Goal: Task Accomplishment & Management: Use online tool/utility

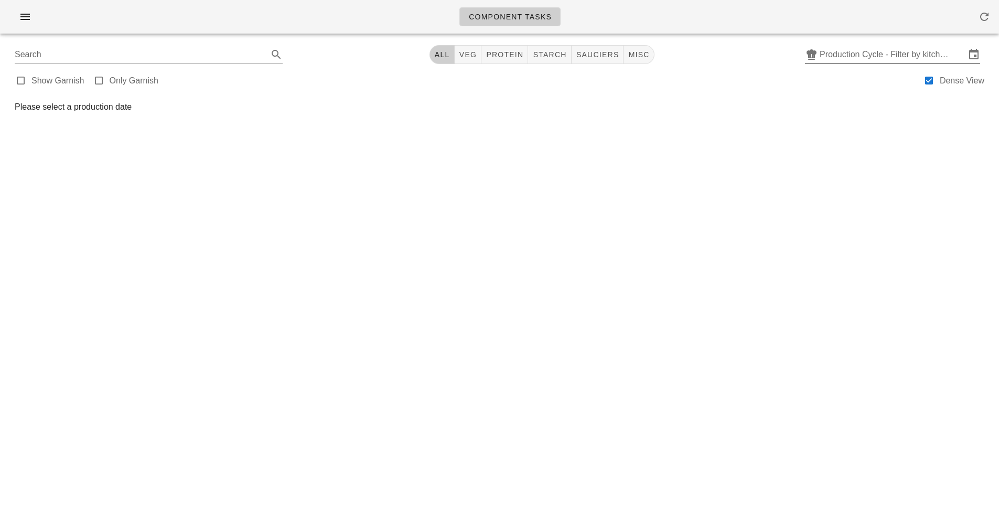
click at [871, 56] on input "Production Cycle - Filter by kitchen production schedules" at bounding box center [893, 54] width 146 height 17
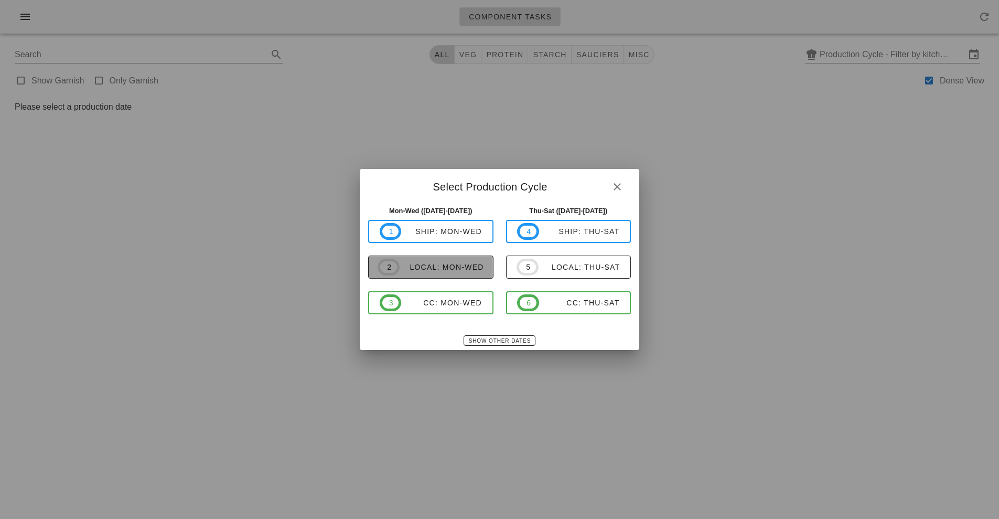
click at [444, 273] on span "2 local: Mon-Wed" at bounding box center [431, 267] width 106 height 17
type input "local: Mon-Wed ([DATE]-[DATE])"
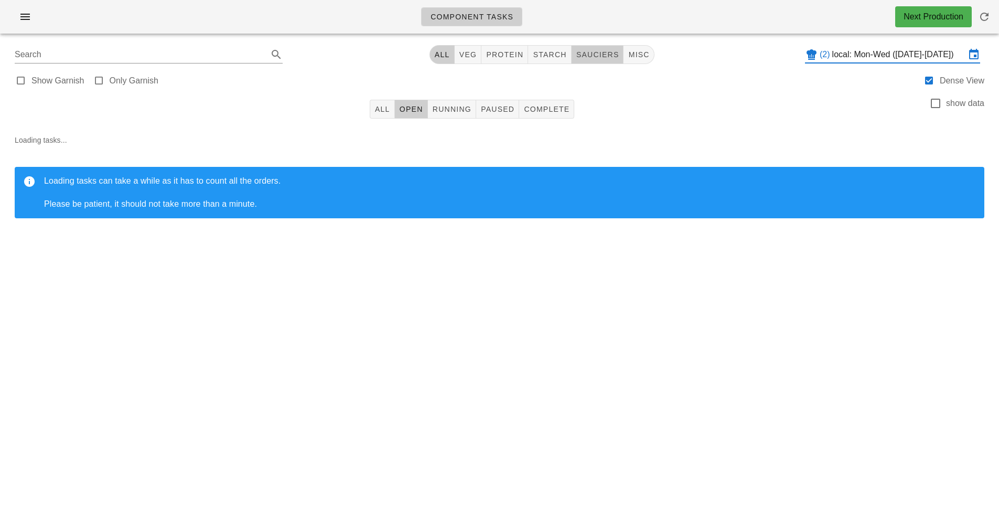
click at [603, 49] on button "sauciers" at bounding box center [598, 54] width 52 height 19
type input "team:sauciers"
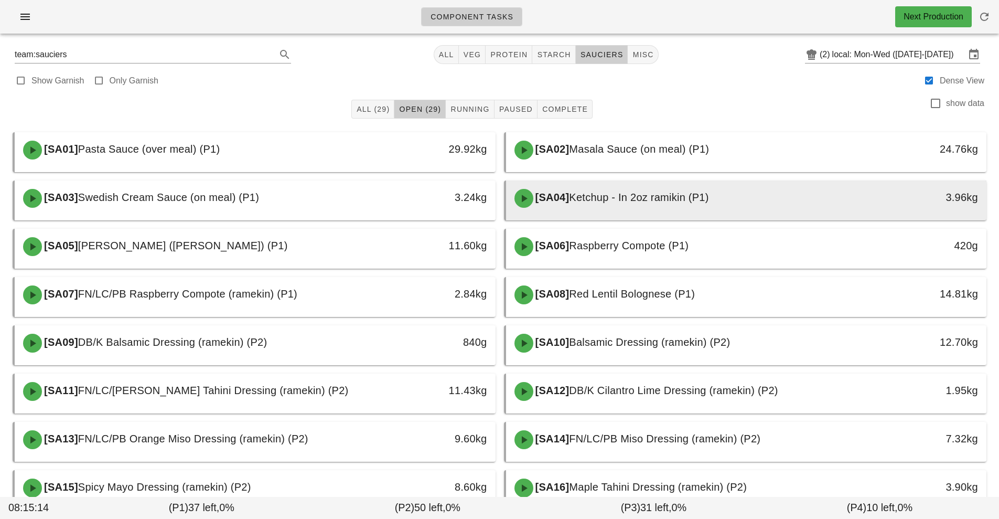
click at [616, 218] on div at bounding box center [747, 218] width 460 height 4
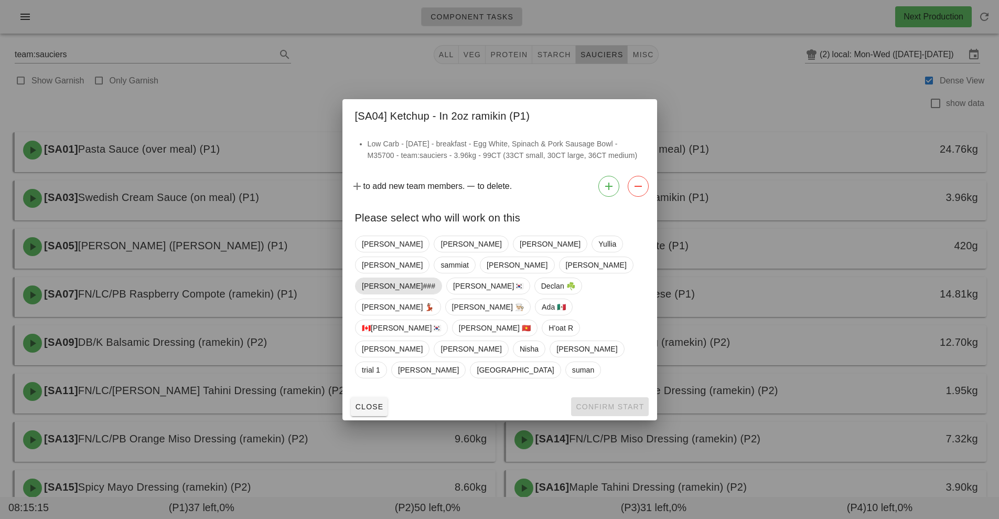
click at [412, 294] on span "[PERSON_NAME]###" at bounding box center [398, 286] width 73 height 16
click at [610, 402] on span "Confirm Start" at bounding box center [609, 406] width 69 height 8
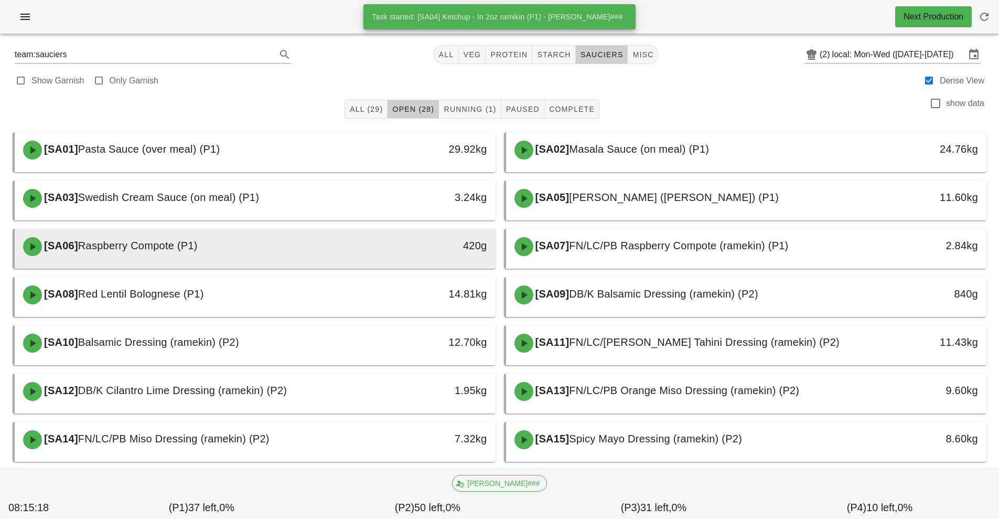
click at [401, 256] on div "420g" at bounding box center [433, 246] width 119 height 31
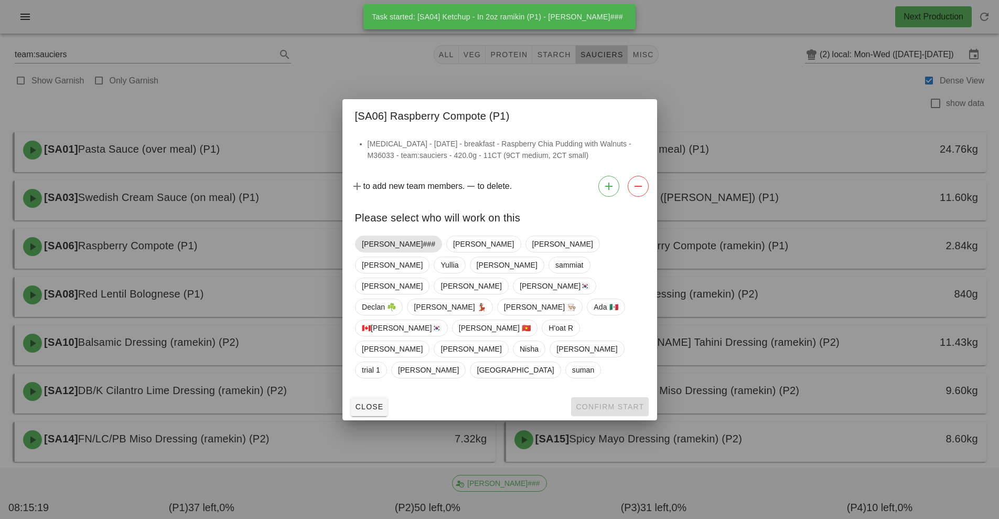
click at [385, 252] on span "Shawn###" at bounding box center [398, 244] width 73 height 16
click at [622, 402] on span "Confirm Start" at bounding box center [609, 406] width 69 height 8
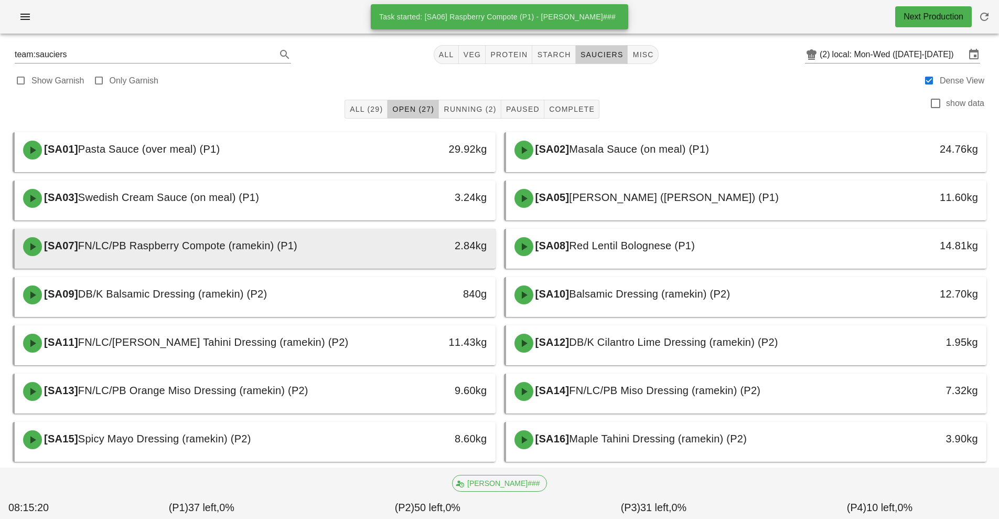
click at [385, 253] on div "2.84kg" at bounding box center [433, 245] width 106 height 17
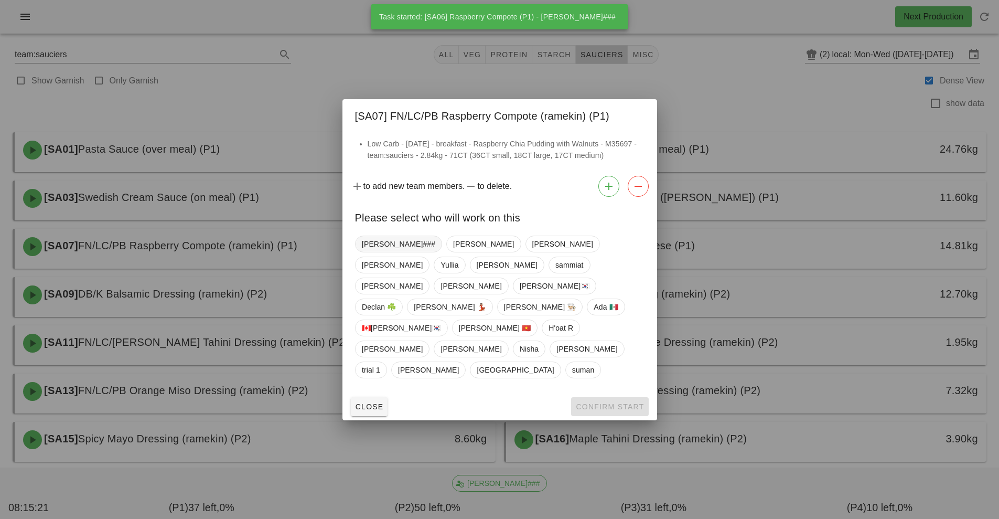
click at [381, 252] on span "Shawn###" at bounding box center [398, 244] width 73 height 16
click at [603, 402] on span "Confirm Start" at bounding box center [609, 406] width 69 height 8
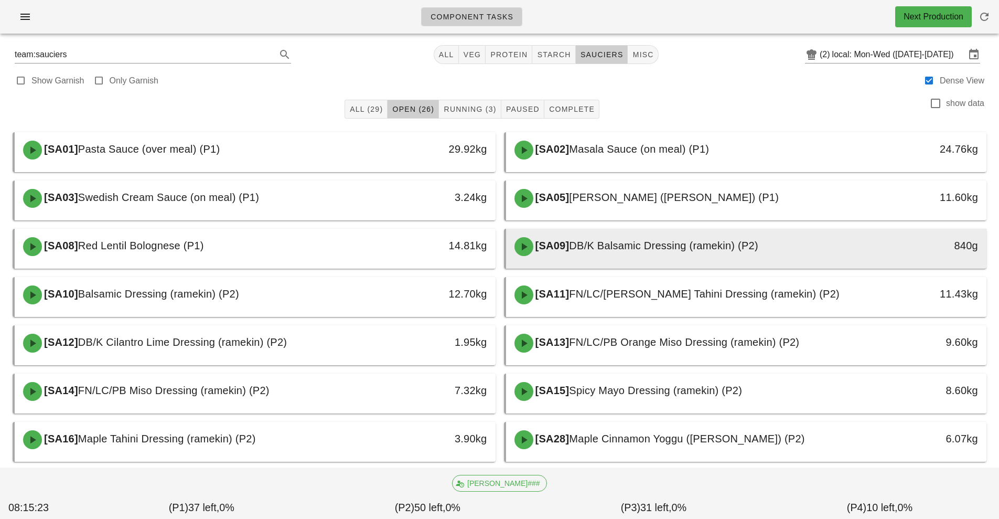
click at [626, 254] on div "[SA09] DB/K Balsamic Dressing (ramekin) (P2)" at bounding box center [686, 246] width 357 height 31
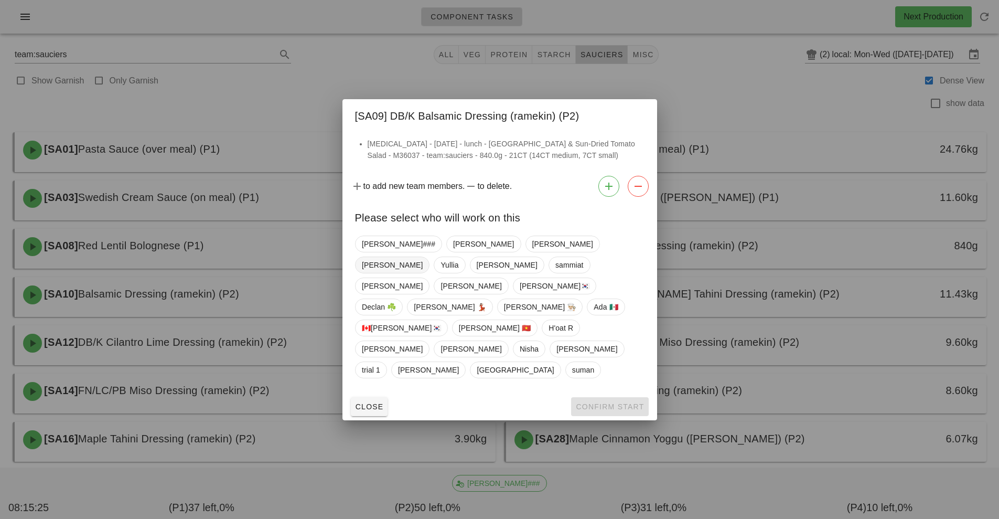
click at [423, 273] on span "Richard" at bounding box center [392, 265] width 61 height 16
click at [601, 402] on span "Confirm Start" at bounding box center [609, 406] width 69 height 8
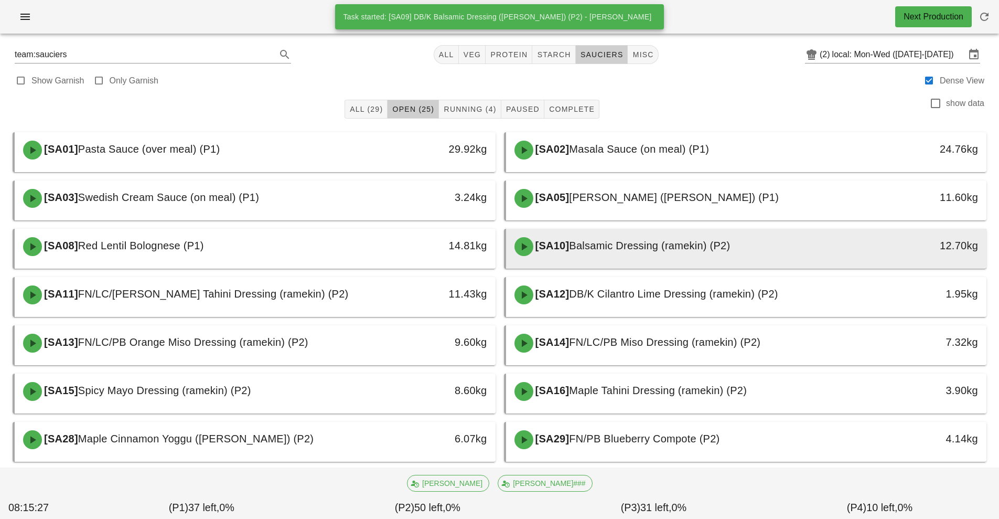
click at [615, 249] on span "Balsamic Dressing (ramekin) (P2)" at bounding box center [649, 246] width 161 height 12
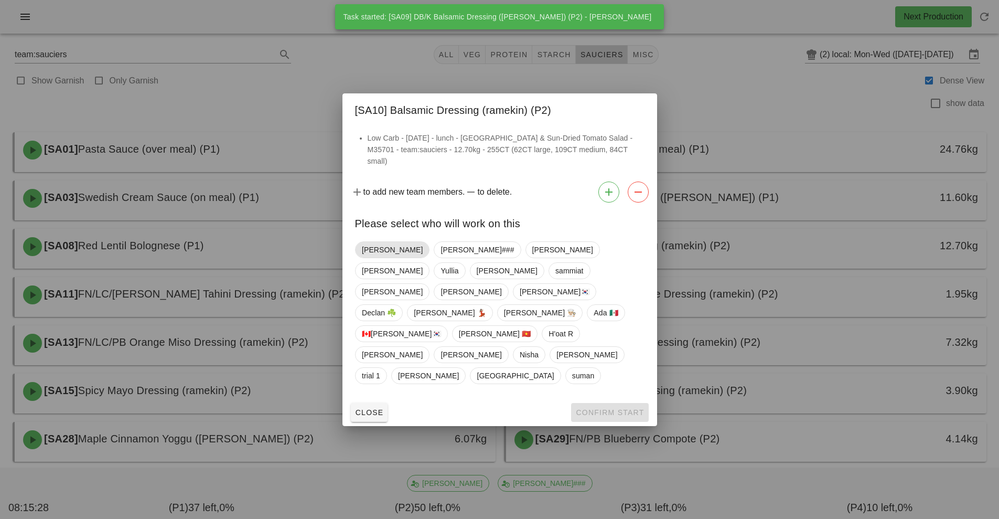
click at [379, 258] on span "Richard" at bounding box center [392, 250] width 61 height 16
click at [603, 403] on button "Confirm Start" at bounding box center [609, 412] width 77 height 19
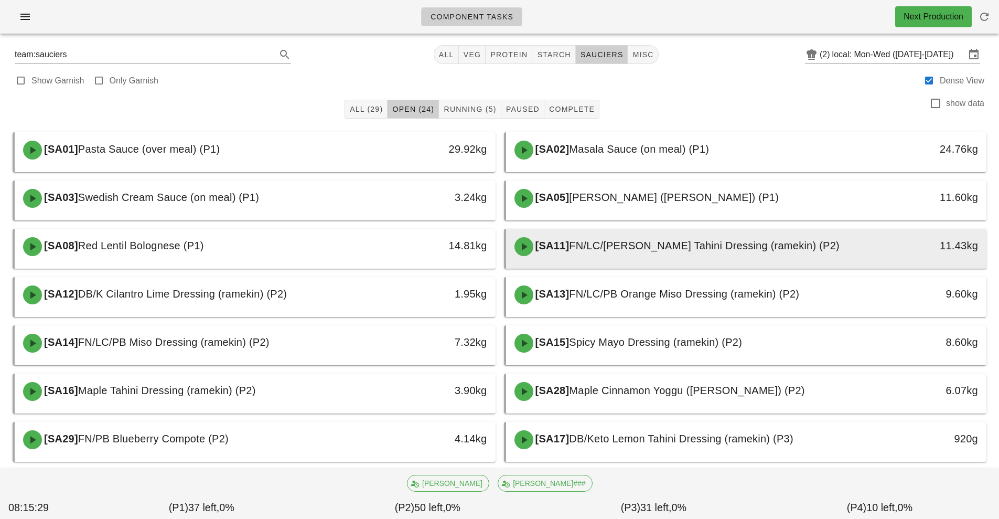
click at [634, 252] on div "[SA11] FN/LC/PB Lemon Tahini Dressing (ramekin) (P2)" at bounding box center [686, 246] width 357 height 31
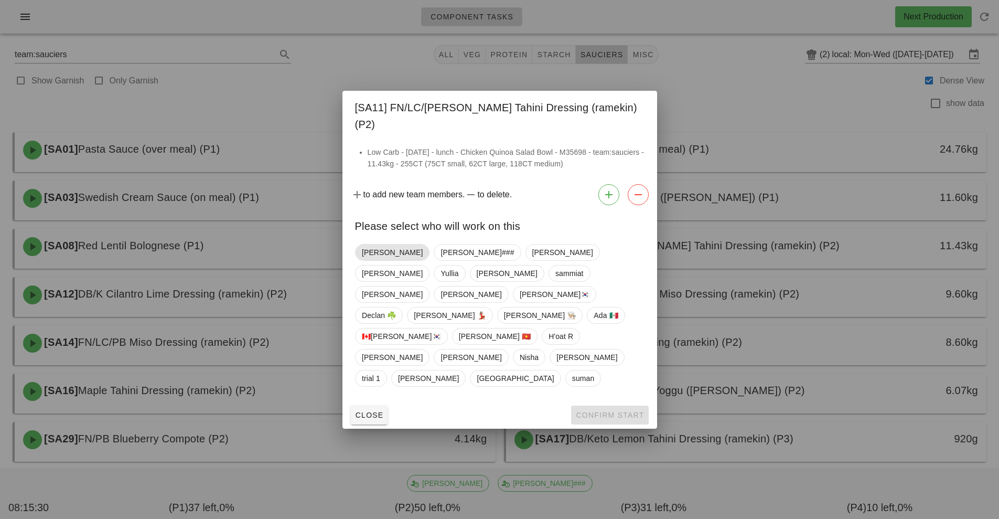
click at [371, 260] on span "Richard" at bounding box center [392, 252] width 61 height 16
click at [605, 411] on span "Confirm Start" at bounding box center [609, 415] width 69 height 8
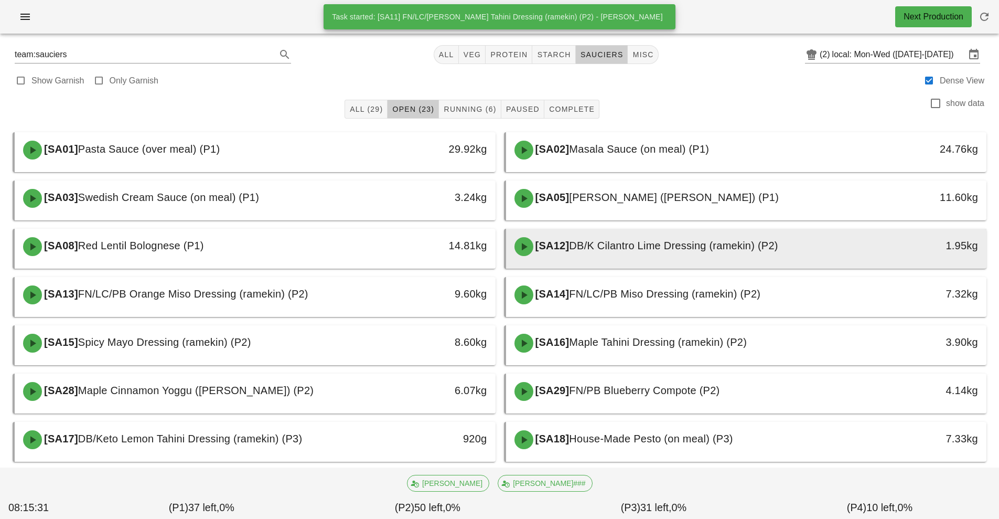
click at [600, 248] on span "DB/K Cilantro Lime Dressing (ramekin) (P2)" at bounding box center [673, 246] width 209 height 12
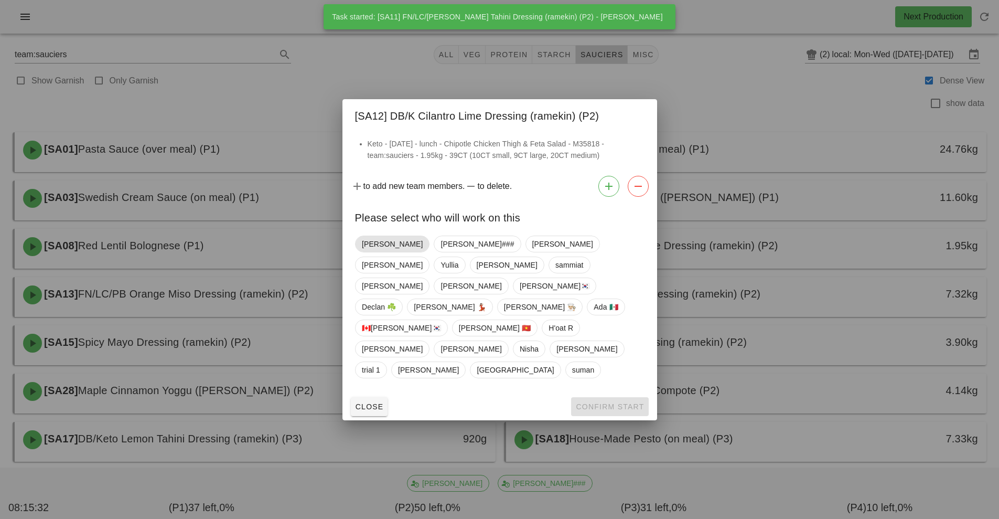
click at [372, 252] on span "Richard" at bounding box center [392, 244] width 61 height 16
click at [611, 402] on span "Confirm Start" at bounding box center [609, 406] width 69 height 8
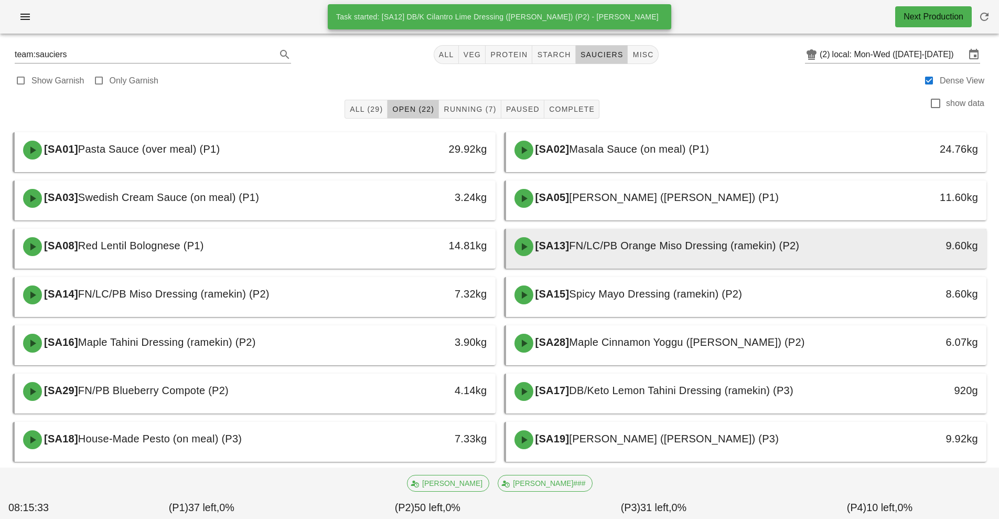
click at [607, 266] on div at bounding box center [747, 266] width 460 height 4
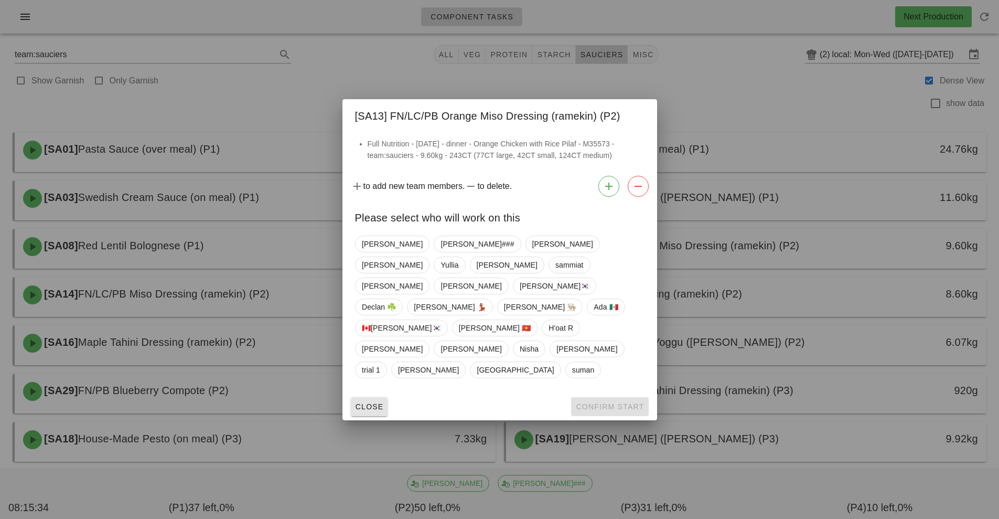
click at [363, 397] on button "Close" at bounding box center [369, 406] width 37 height 19
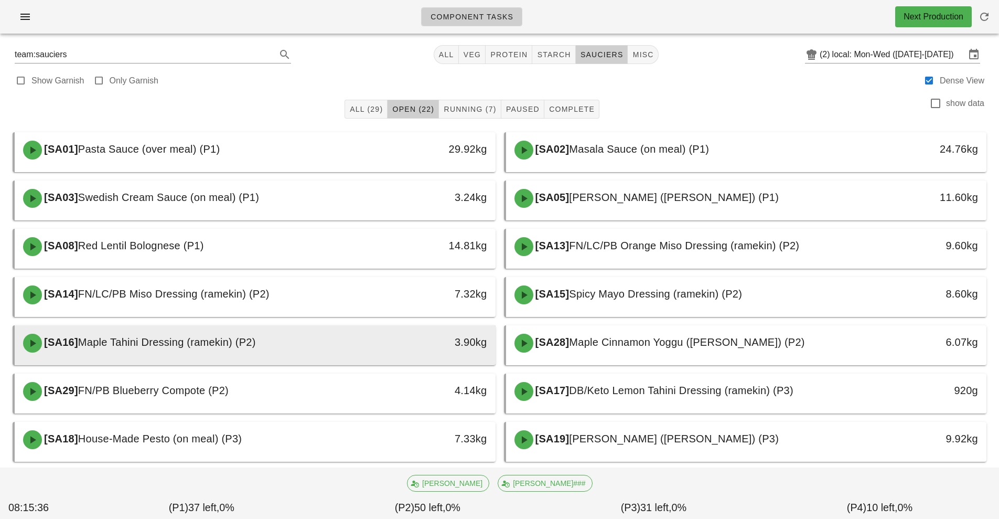
click at [400, 344] on div "3.90kg" at bounding box center [433, 342] width 106 height 17
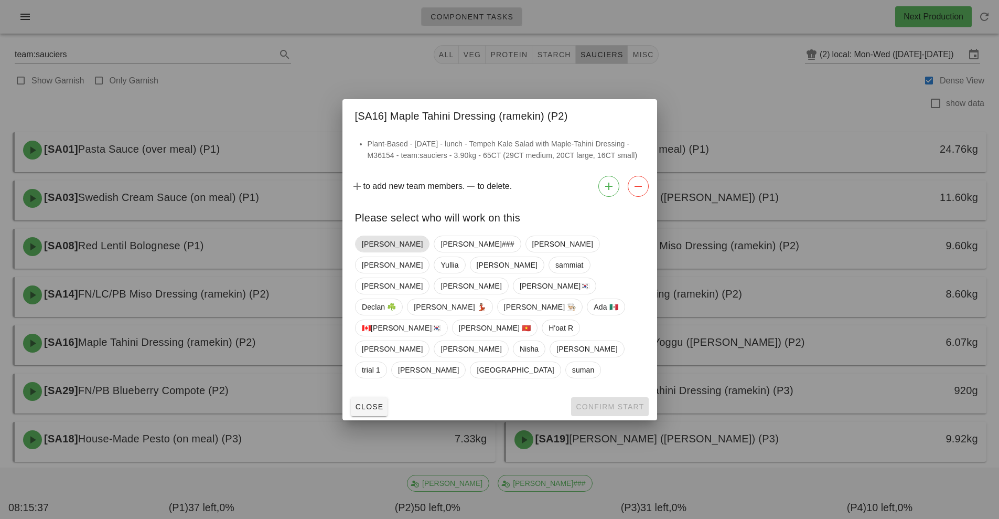
click at [382, 252] on span "Richard" at bounding box center [392, 244] width 74 height 17
click at [596, 402] on span "Confirm Start" at bounding box center [609, 406] width 69 height 8
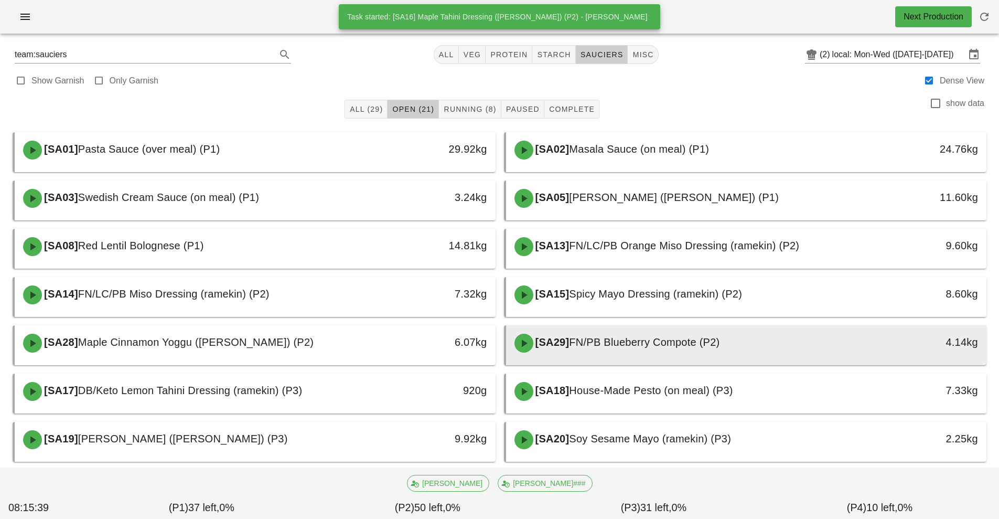
click at [605, 344] on span "FN/PB Blueberry Compote (P2)" at bounding box center [644, 342] width 151 height 12
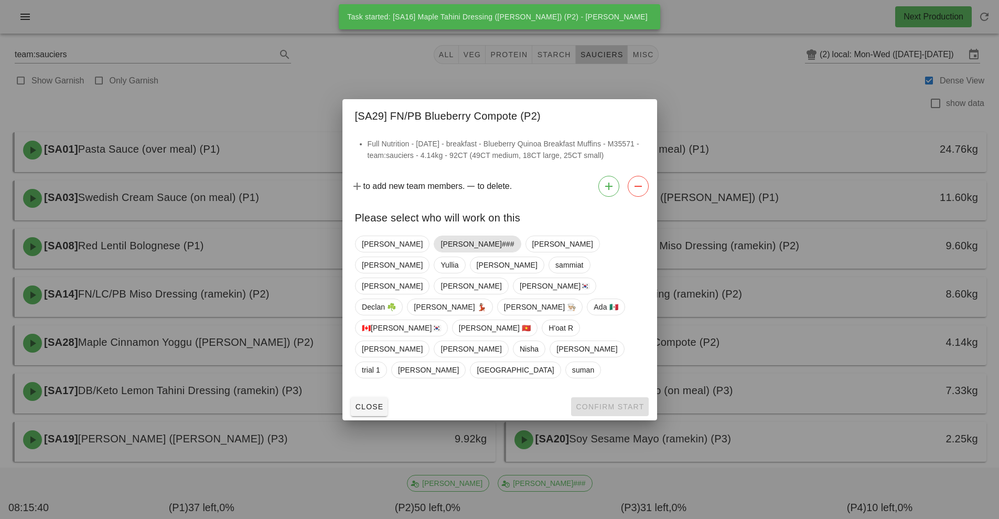
click at [441, 252] on span "Shawn###" at bounding box center [477, 244] width 73 height 16
click at [602, 402] on span "Confirm Start" at bounding box center [609, 406] width 69 height 8
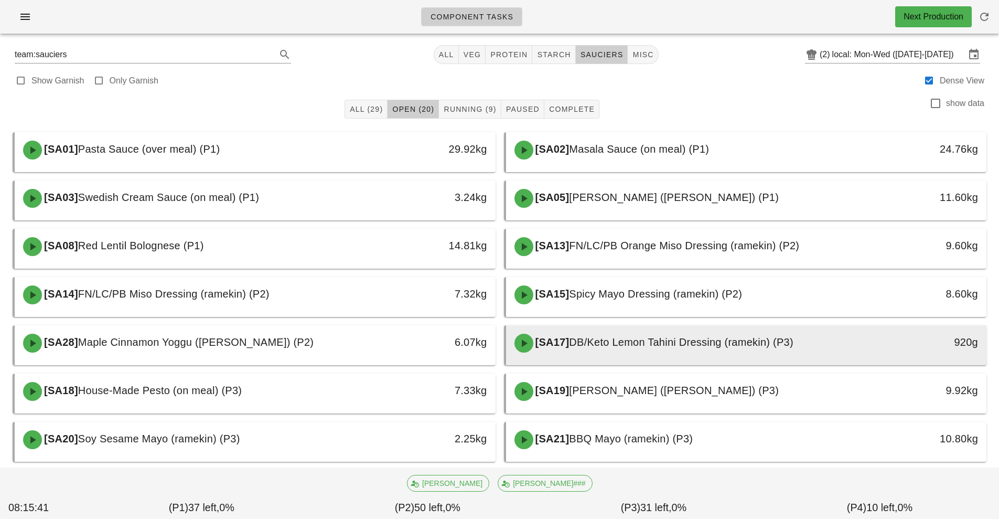
click at [604, 341] on span "DB/Keto Lemon Tahini Dressing (ramekin) (P3)" at bounding box center [681, 342] width 224 height 12
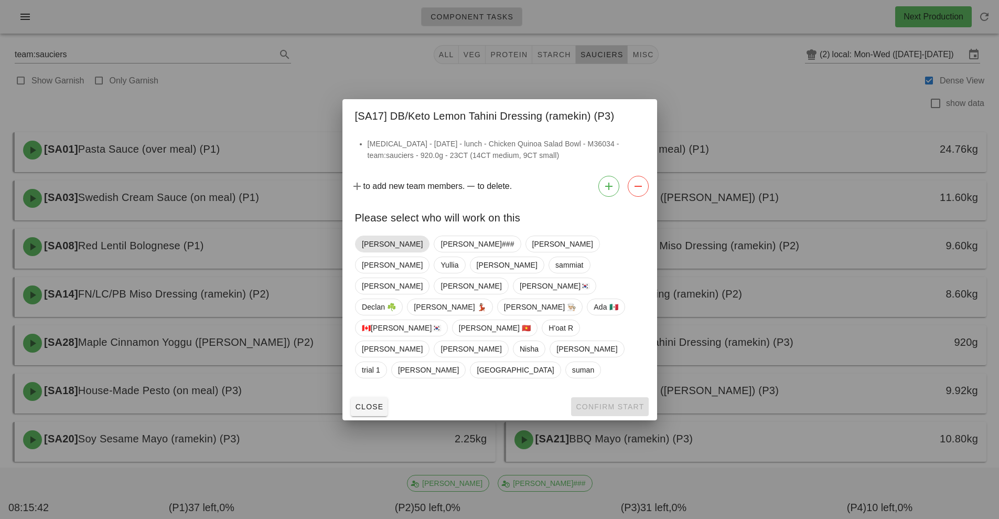
click at [382, 252] on span "Richard" at bounding box center [392, 244] width 61 height 16
click at [595, 397] on button "Confirm Start" at bounding box center [609, 406] width 77 height 19
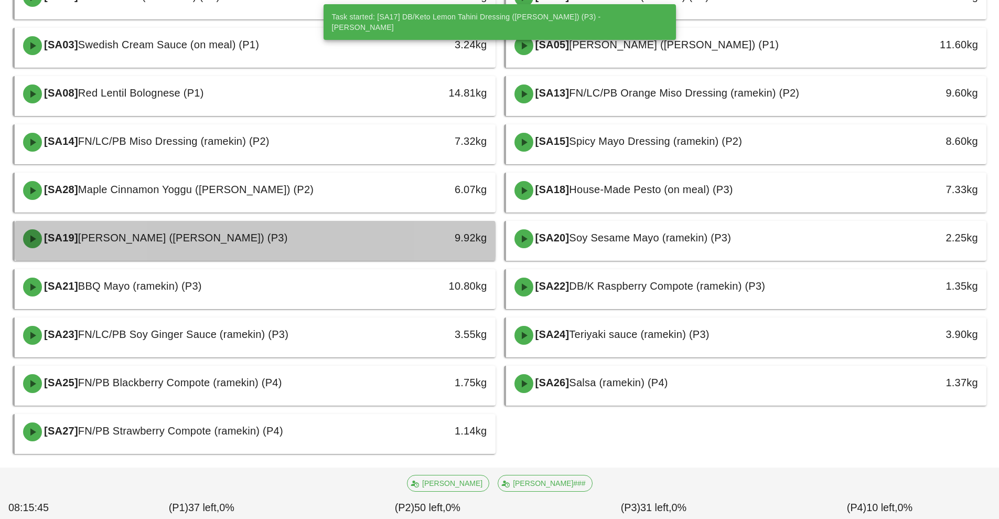
scroll to position [153, 0]
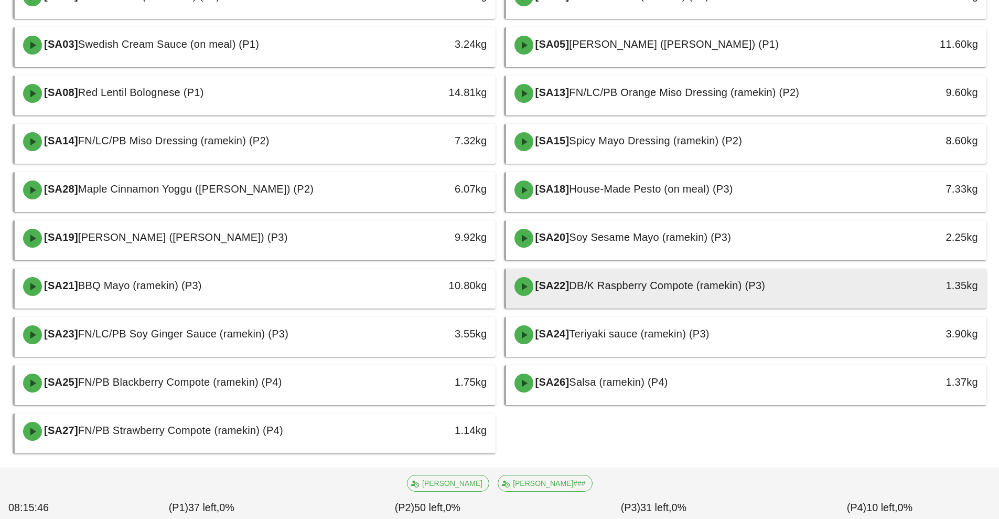
click at [615, 306] on div at bounding box center [747, 306] width 460 height 4
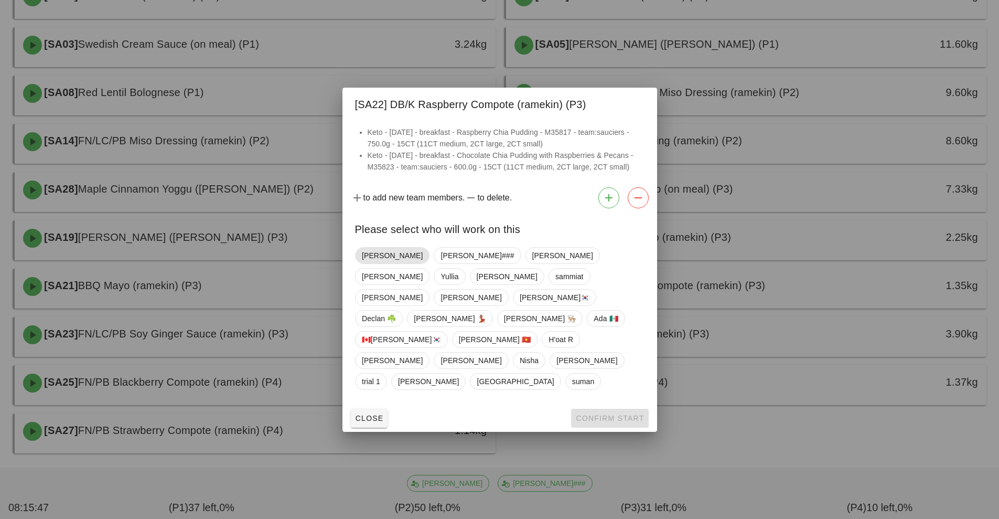
click at [380, 263] on span "Richard" at bounding box center [392, 256] width 61 height 16
click at [440, 263] on span "Shawn###" at bounding box center [476, 256] width 73 height 16
click at [377, 305] on div "Richard Shawn### Adrian Kavitha Yullia Arturo sammiat Dalia Ruth wayne🇰🇷 Declan…" at bounding box center [500, 318] width 290 height 151
click at [383, 264] on span "Richard" at bounding box center [391, 255] width 61 height 17
click at [612, 414] on span "Confirm Start" at bounding box center [609, 418] width 69 height 8
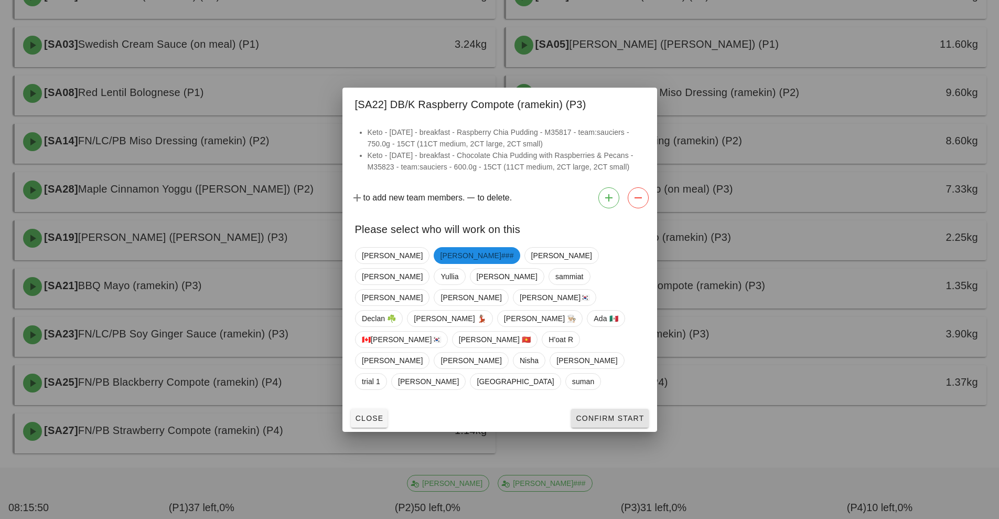
scroll to position [115, 0]
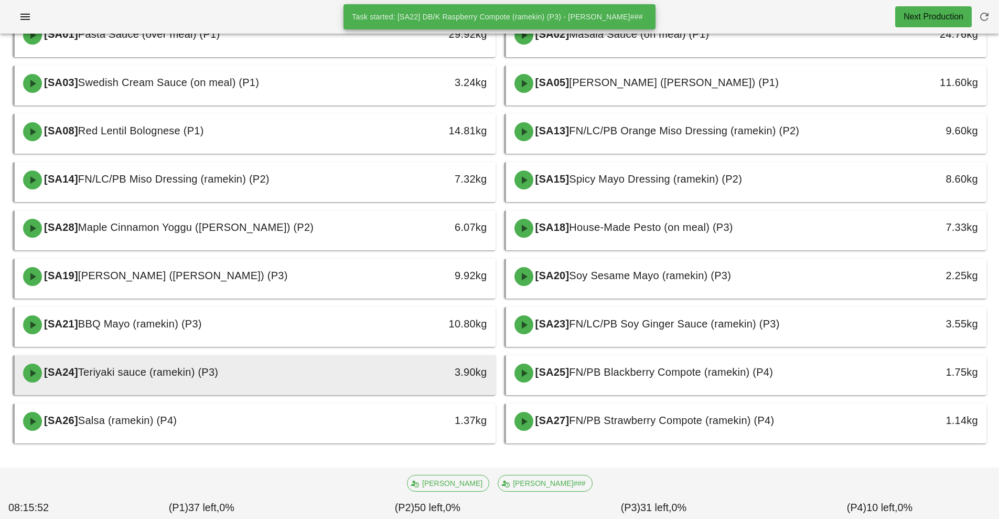
click at [378, 384] on div "3.90kg" at bounding box center [433, 372] width 119 height 31
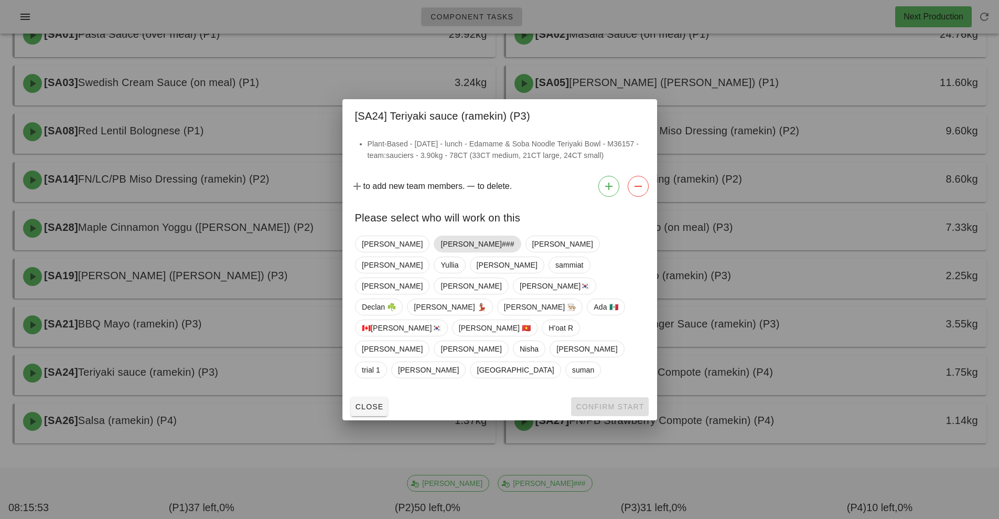
click at [441, 252] on span "Shawn###" at bounding box center [477, 244] width 73 height 16
click at [606, 402] on span "Confirm Start" at bounding box center [609, 406] width 69 height 8
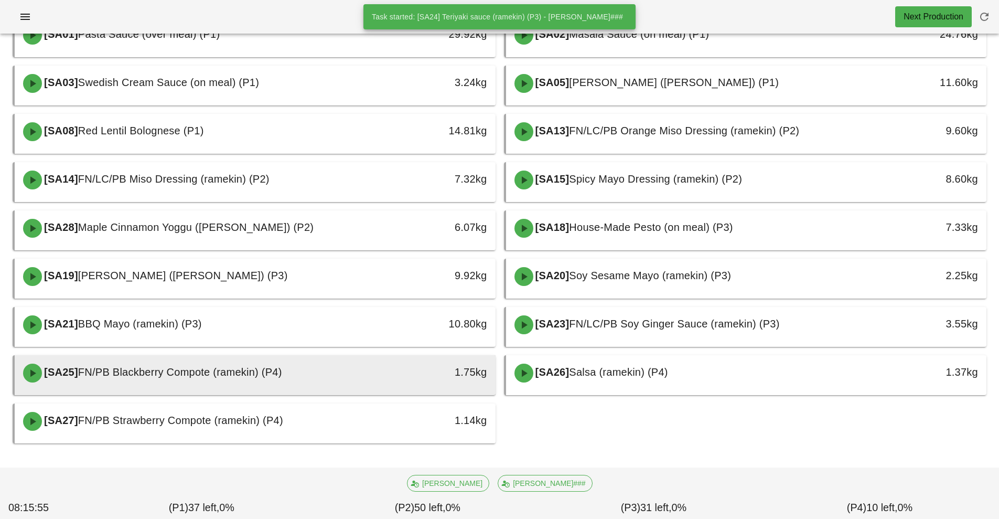
click at [409, 381] on div "1.75kg" at bounding box center [433, 372] width 119 height 31
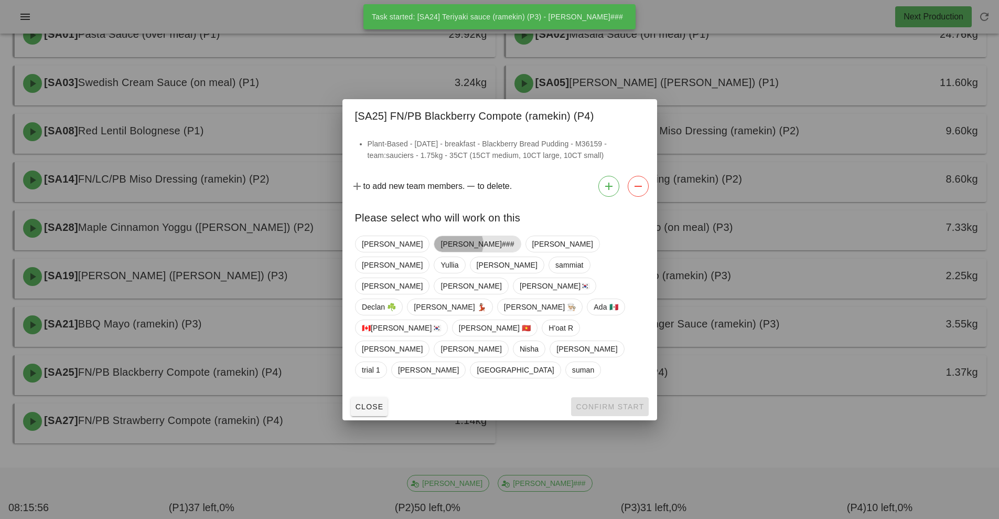
click at [441, 252] on span "Shawn###" at bounding box center [477, 244] width 73 height 16
click at [607, 397] on button "Confirm Start" at bounding box center [609, 406] width 77 height 19
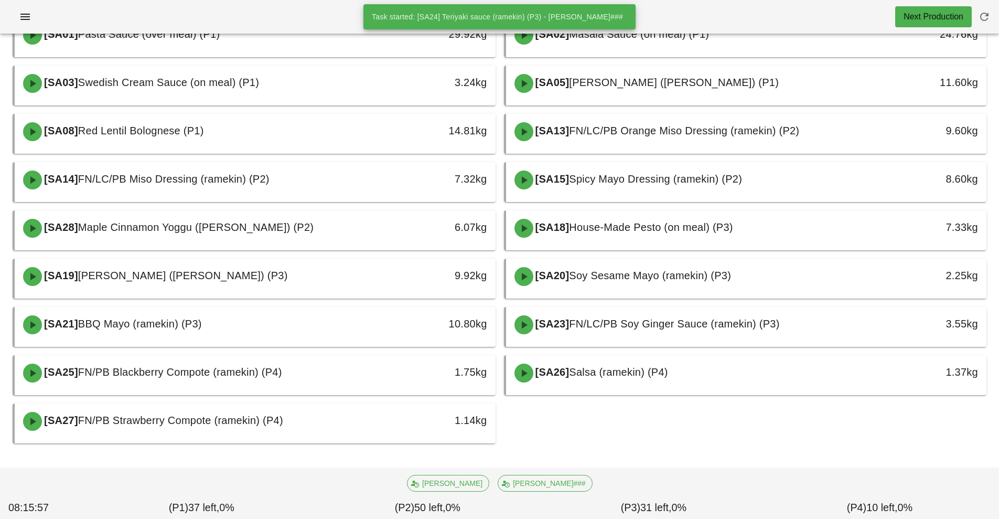
scroll to position [67, 0]
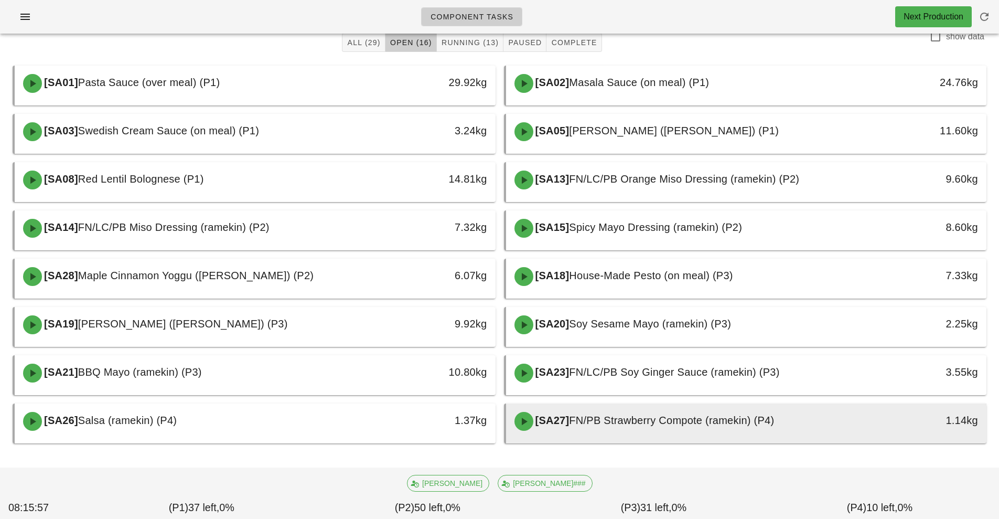
click at [613, 427] on div "[SA27] FN/PB Strawberry Compote (ramekin) (P4)" at bounding box center [686, 420] width 357 height 31
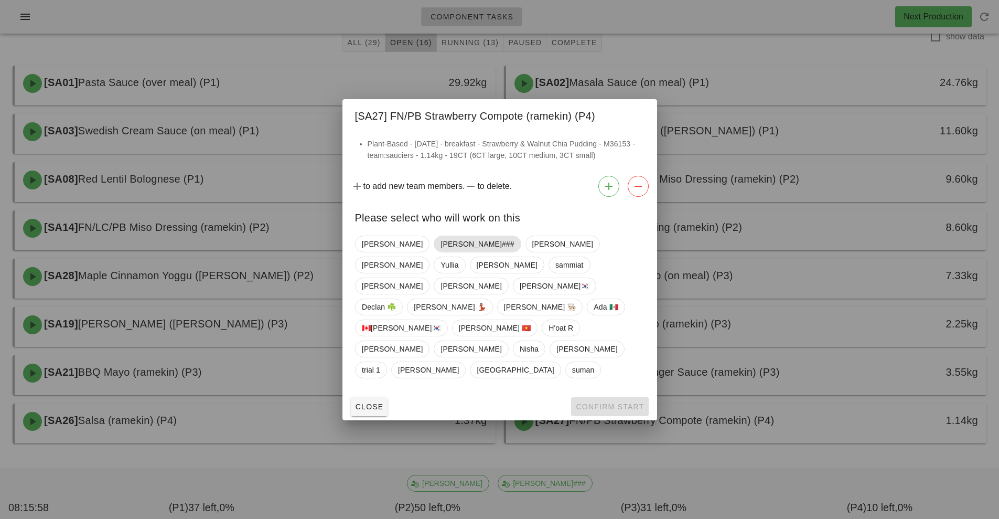
click at [441, 252] on span "Shawn###" at bounding box center [477, 244] width 73 height 16
click at [591, 397] on button "Confirm Start" at bounding box center [609, 406] width 77 height 19
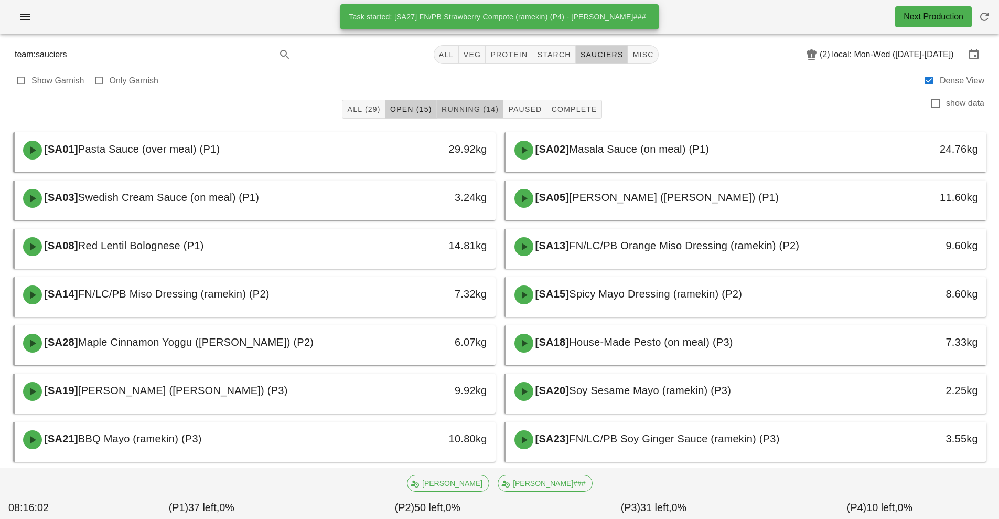
click at [469, 117] on button "Running (14)" at bounding box center [470, 109] width 67 height 19
